Goal: Information Seeking & Learning: Understand process/instructions

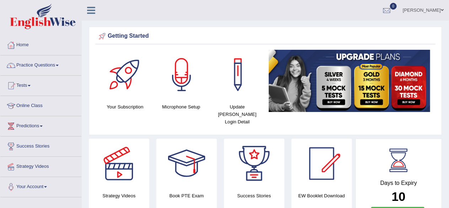
click at [62, 64] on link "Practice Questions" at bounding box center [40, 65] width 81 height 18
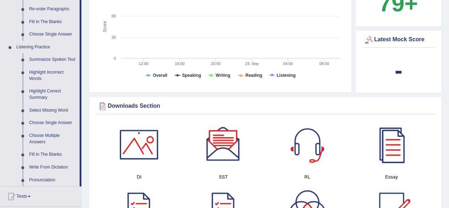
scroll to position [356, 0]
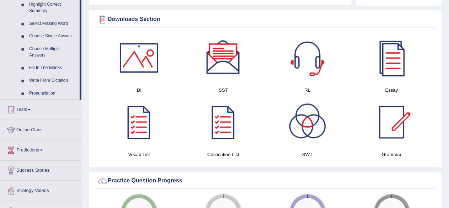
click at [445, 120] on div "Please login from Desktop. If you think this is an error (or logged in from des…" at bounding box center [266, 144] width 368 height 1000
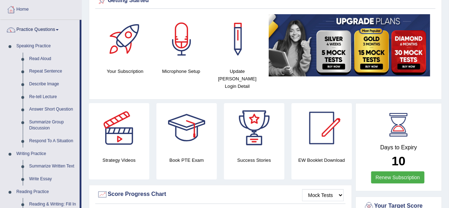
scroll to position [0, 0]
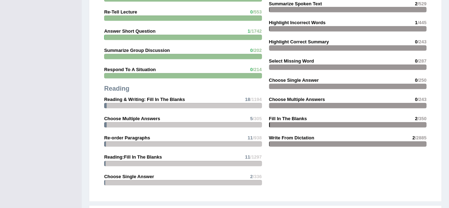
scroll to position [657, 0]
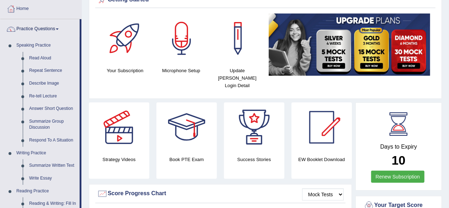
scroll to position [71, 0]
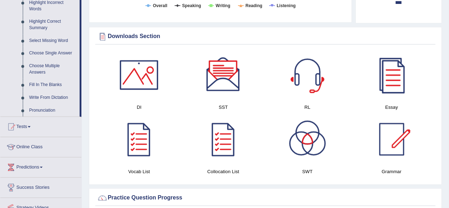
scroll to position [301, 0]
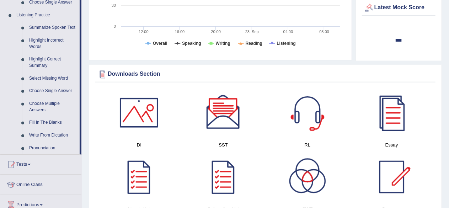
click at [443, 74] on div "Please login from Desktop. If you think this is an error (or logged in from des…" at bounding box center [266, 199] width 368 height 1000
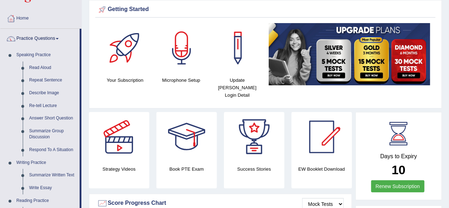
scroll to position [71, 0]
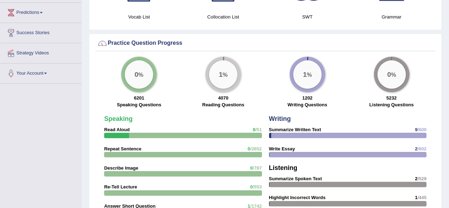
scroll to position [463, 0]
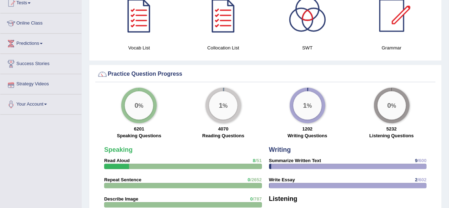
click at [85, 76] on div "Please login from Desktop. If you think this is an error (or logged in from des…" at bounding box center [266, 37] width 368 height 1000
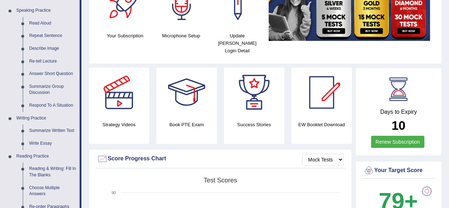
scroll to position [36, 0]
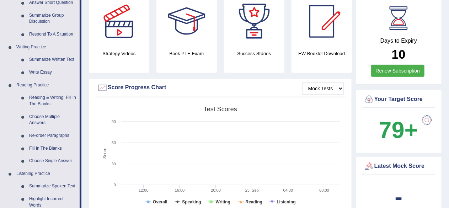
scroll to position [0, 0]
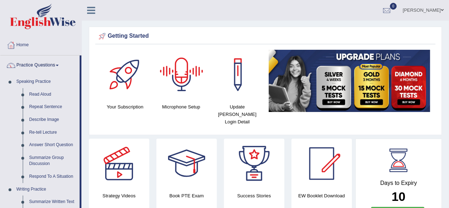
click at [219, 12] on ul "[PERSON_NAME] Toggle navigation Username: naeemahmed Access Type: Online Subscr…" at bounding box center [320, 10] width 257 height 20
click at [137, 6] on div "[PERSON_NAME] Toggle navigation Username: naeemahmed Access Type: Online Subscr…" at bounding box center [266, 10] width 368 height 21
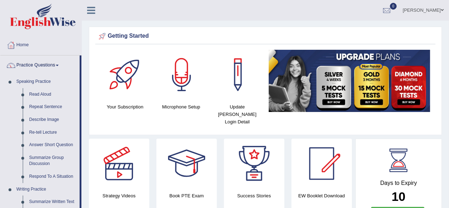
click at [233, 6] on ul "[PERSON_NAME] Toggle navigation Username: naeemahmed Access Type: Online Subscr…" at bounding box center [320, 10] width 257 height 20
click at [214, 12] on ul "[PERSON_NAME] Toggle navigation Username: naeemahmed Access Type: Online Subscr…" at bounding box center [320, 10] width 257 height 20
click at [233, 9] on ul "[PERSON_NAME] Toggle navigation Username: naeemahmed Access Type: Online Subscr…" at bounding box center [320, 10] width 257 height 20
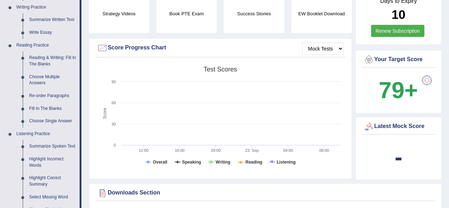
scroll to position [364, 0]
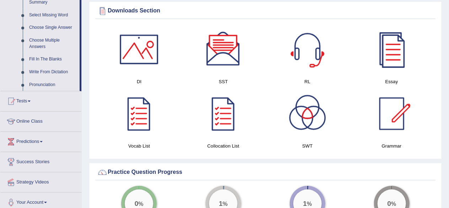
click at [448, 185] on div "Please login from Desktop. If you think this is an error (or logged in from des…" at bounding box center [266, 136] width 368 height 1000
click at [449, 21] on div "Please login from Desktop. If you think this is an error (or logged in from des…" at bounding box center [266, 136] width 368 height 1000
drag, startPoint x: 448, startPoint y: 21, endPoint x: 454, endPoint y: 22, distance: 6.0
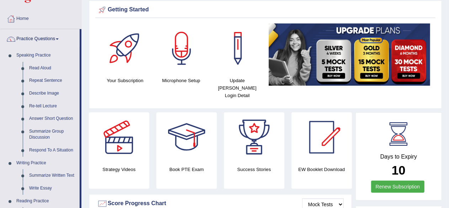
scroll to position [0, 0]
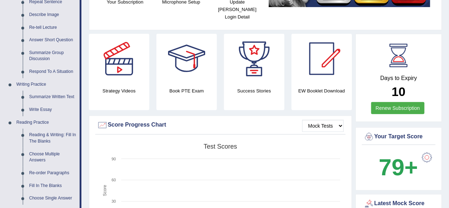
scroll to position [142, 0]
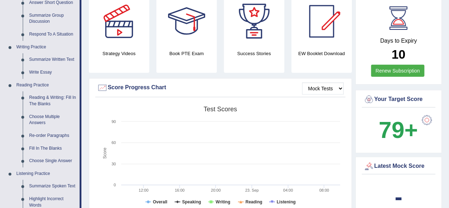
click at [354, 79] on div "Days to Expiry 10 Renew Subscription Your Target Score 79+ Latest Mock Score -" at bounding box center [398, 109] width 88 height 227
click at [401, 80] on div "Days to Expiry 10 Renew Subscription Your Target Score 79+ Latest Mock Score -" at bounding box center [399, 109] width 86 height 227
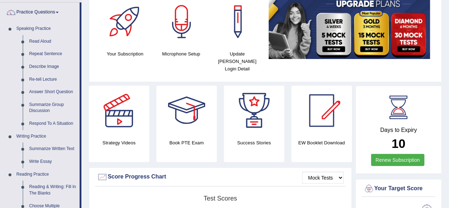
scroll to position [0, 0]
